Goal: Navigation & Orientation: Find specific page/section

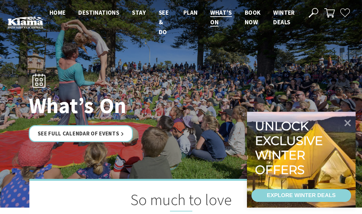
click at [349, 120] on icon at bounding box center [347, 122] width 13 height 13
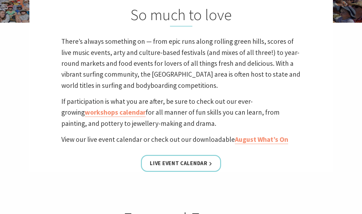
scroll to position [184, 0]
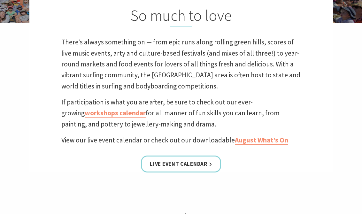
click at [207, 165] on link "Live Event Calendar" at bounding box center [181, 164] width 80 height 17
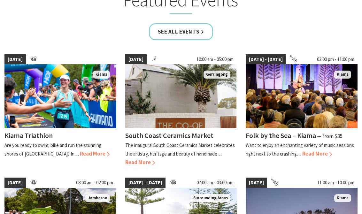
scroll to position [404, 0]
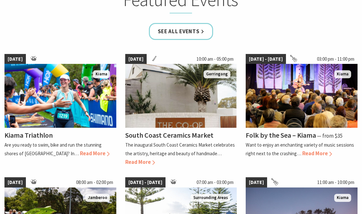
click at [193, 32] on link "See all Events" at bounding box center [181, 31] width 65 height 17
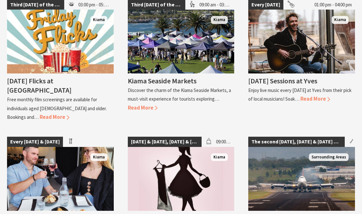
scroll to position [831, 0]
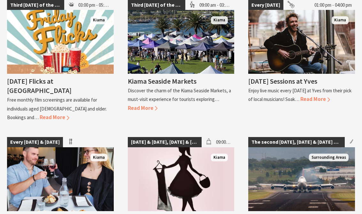
click at [312, 96] on span "Read More" at bounding box center [315, 99] width 30 height 7
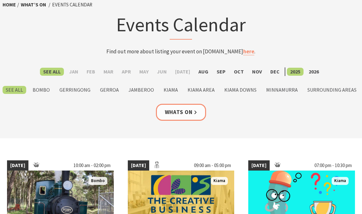
scroll to position [25, 0]
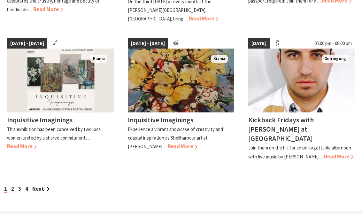
scroll to position [553, 0]
click at [40, 185] on link "Next" at bounding box center [40, 188] width 17 height 7
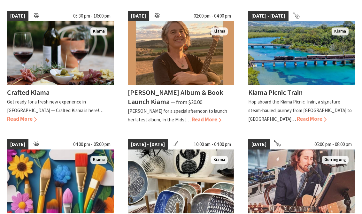
scroll to position [187, 0]
click at [37, 115] on span "Read More" at bounding box center [22, 118] width 30 height 7
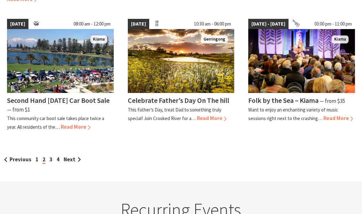
scroll to position [572, 0]
click at [70, 156] on link "Next" at bounding box center [72, 159] width 17 height 7
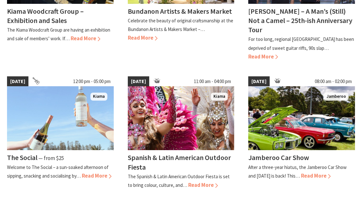
scroll to position [543, 0]
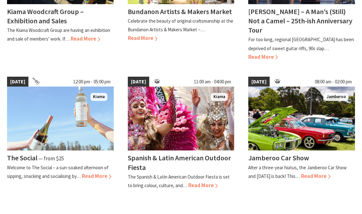
click at [199, 153] on h4 "Spanish & Latin American Outdoor Fiesta" at bounding box center [179, 162] width 103 height 18
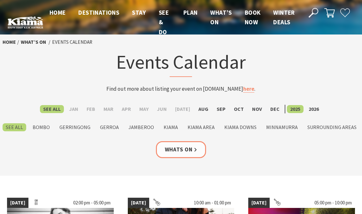
scroll to position [553, 0]
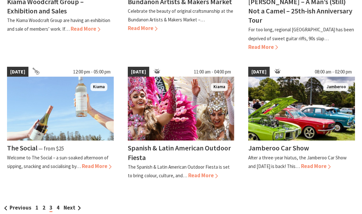
click at [71, 204] on link "Next" at bounding box center [72, 207] width 17 height 7
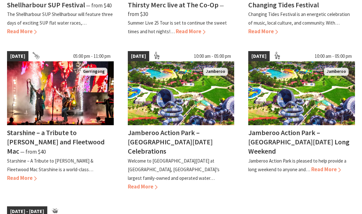
scroll to position [274, 0]
click at [76, 162] on div "Starshine – a Tribute to Stevie Nicks and Fleetwood Mac ⁠— from $40 Starshine –…" at bounding box center [60, 153] width 107 height 57
